Goal: Information Seeking & Learning: Check status

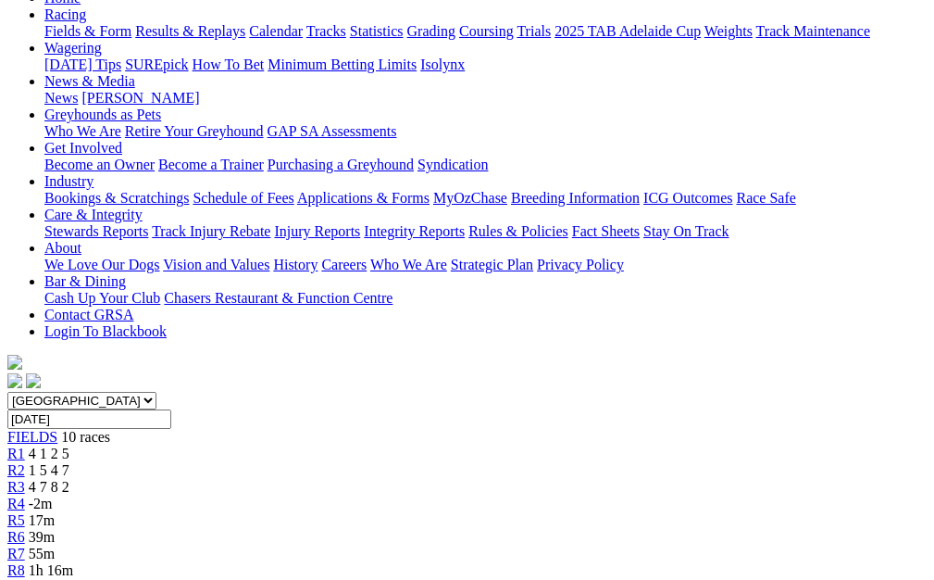
scroll to position [210, 0]
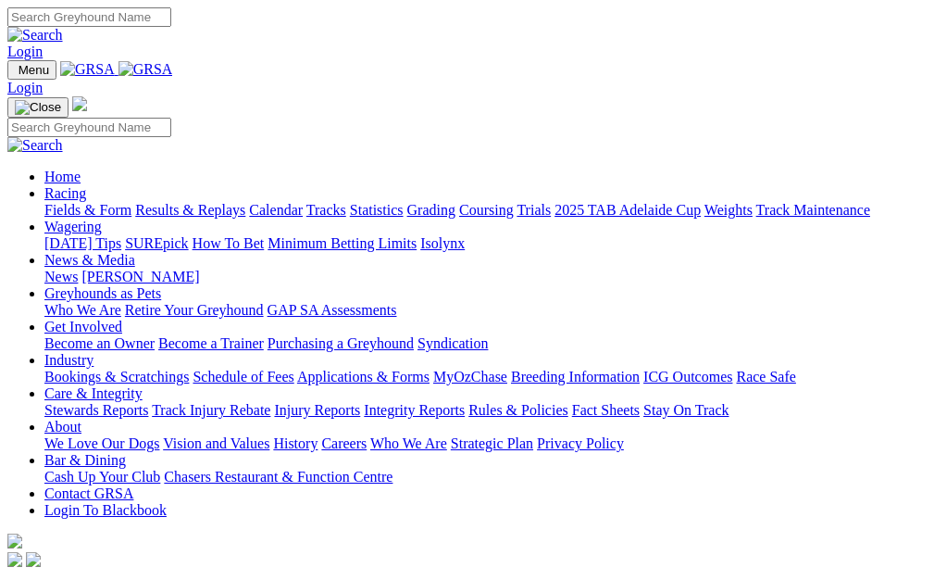
scroll to position [407, 0]
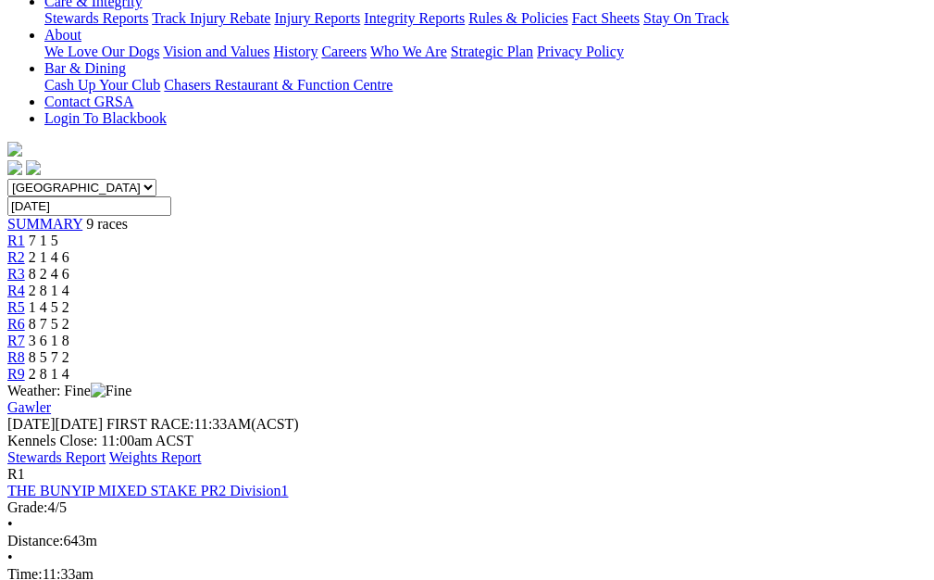
scroll to position [425, 0]
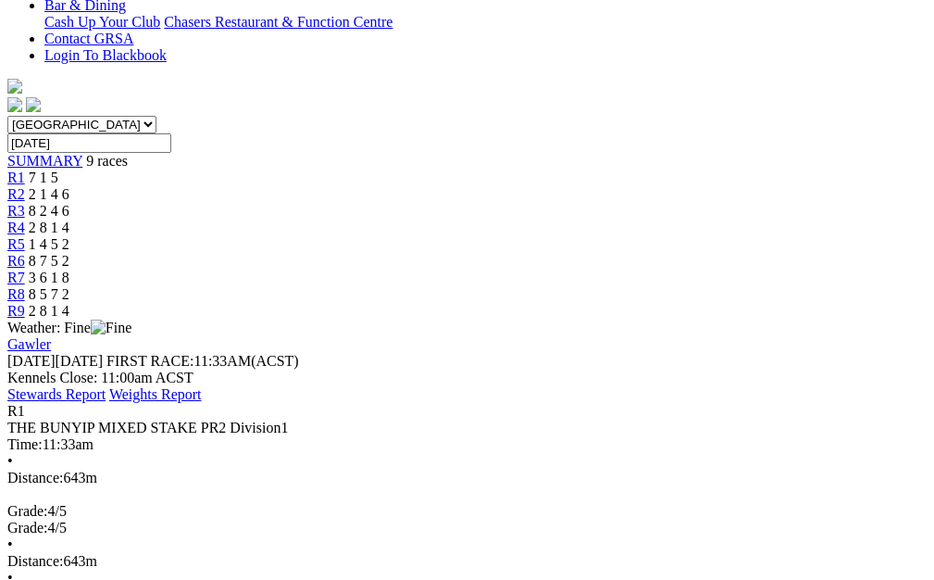
scroll to position [508, 0]
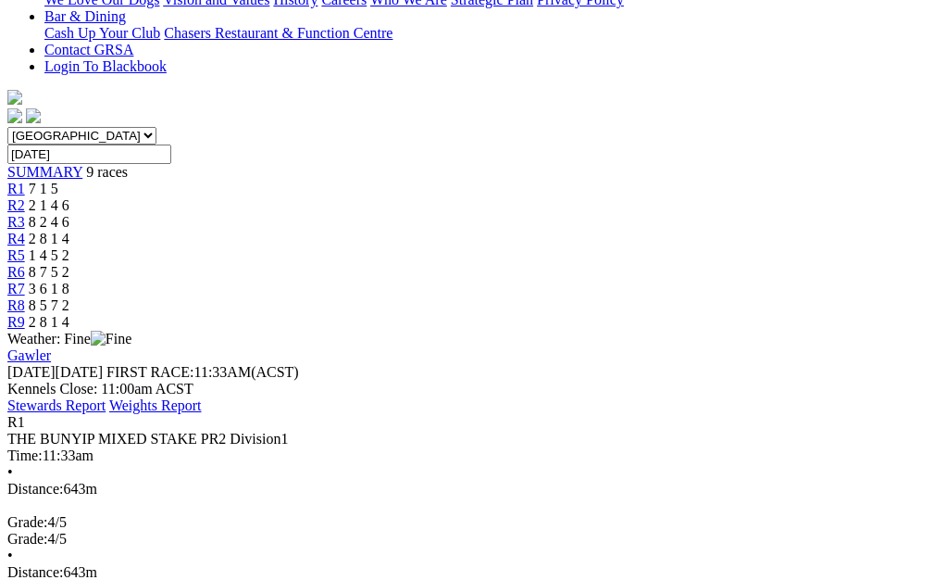
scroll to position [485, 0]
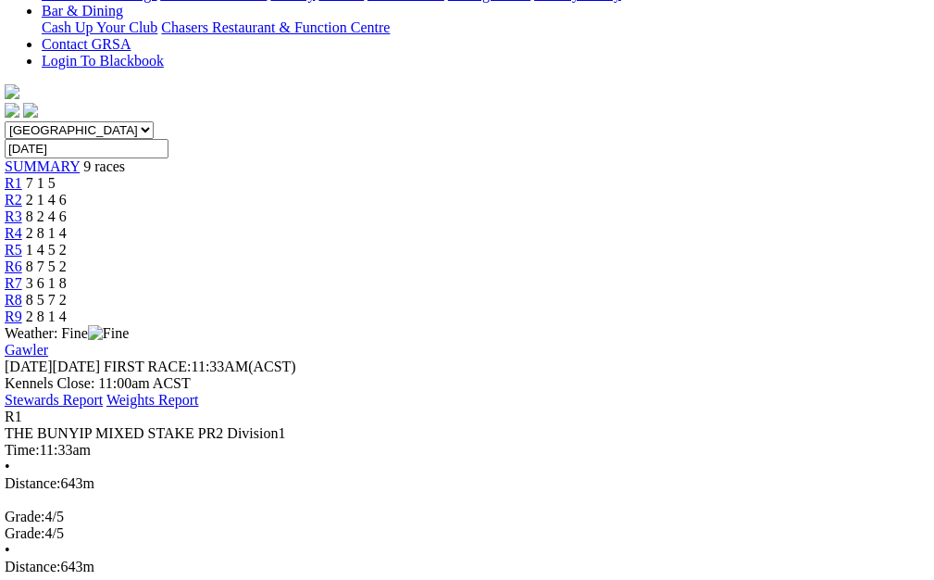
scroll to position [464, 3]
